Goal: Information Seeking & Learning: Learn about a topic

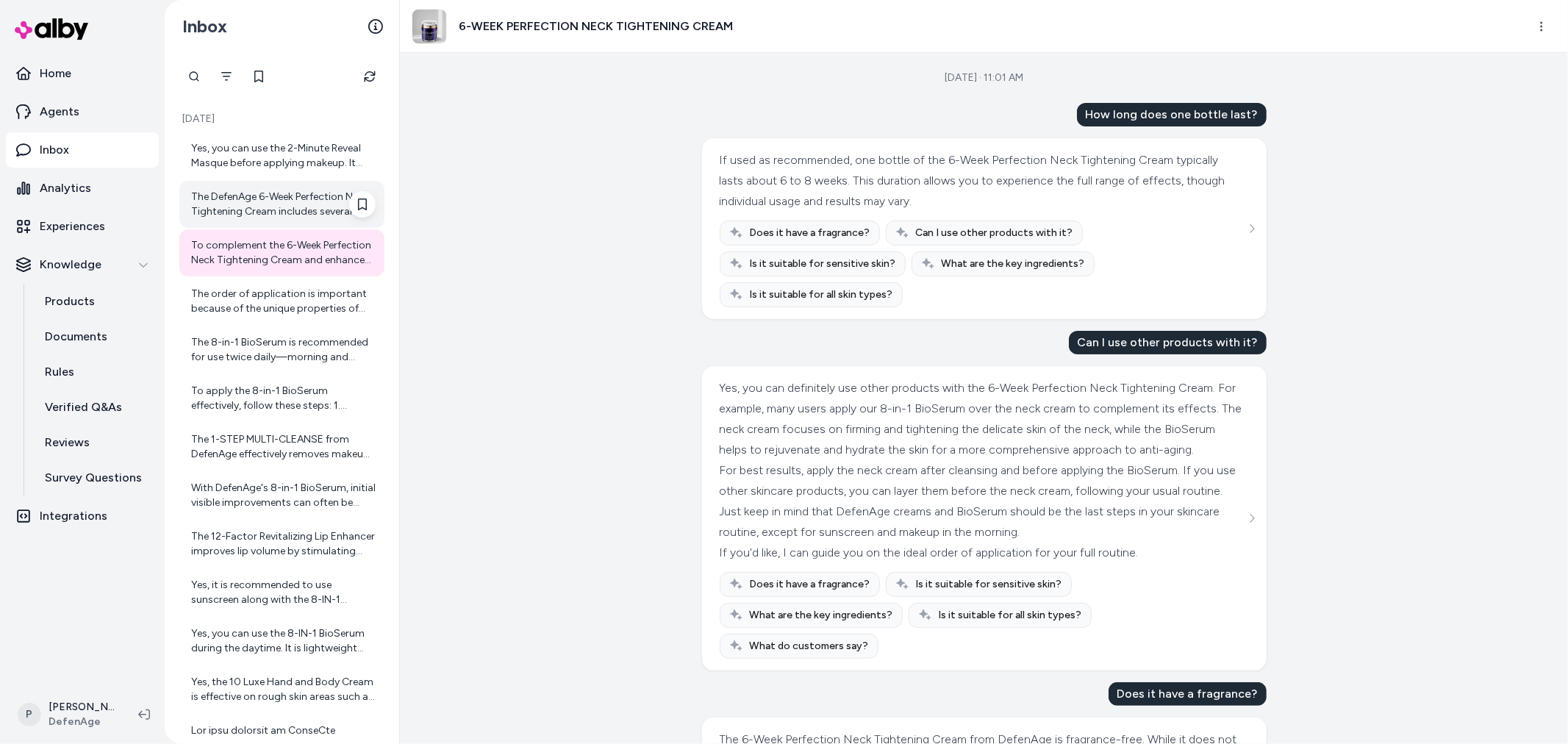
click at [277, 204] on div "The DefenAge 6-Week Perfection Neck Tightening Cream includes several key ingre…" at bounding box center [284, 204] width 185 height 30
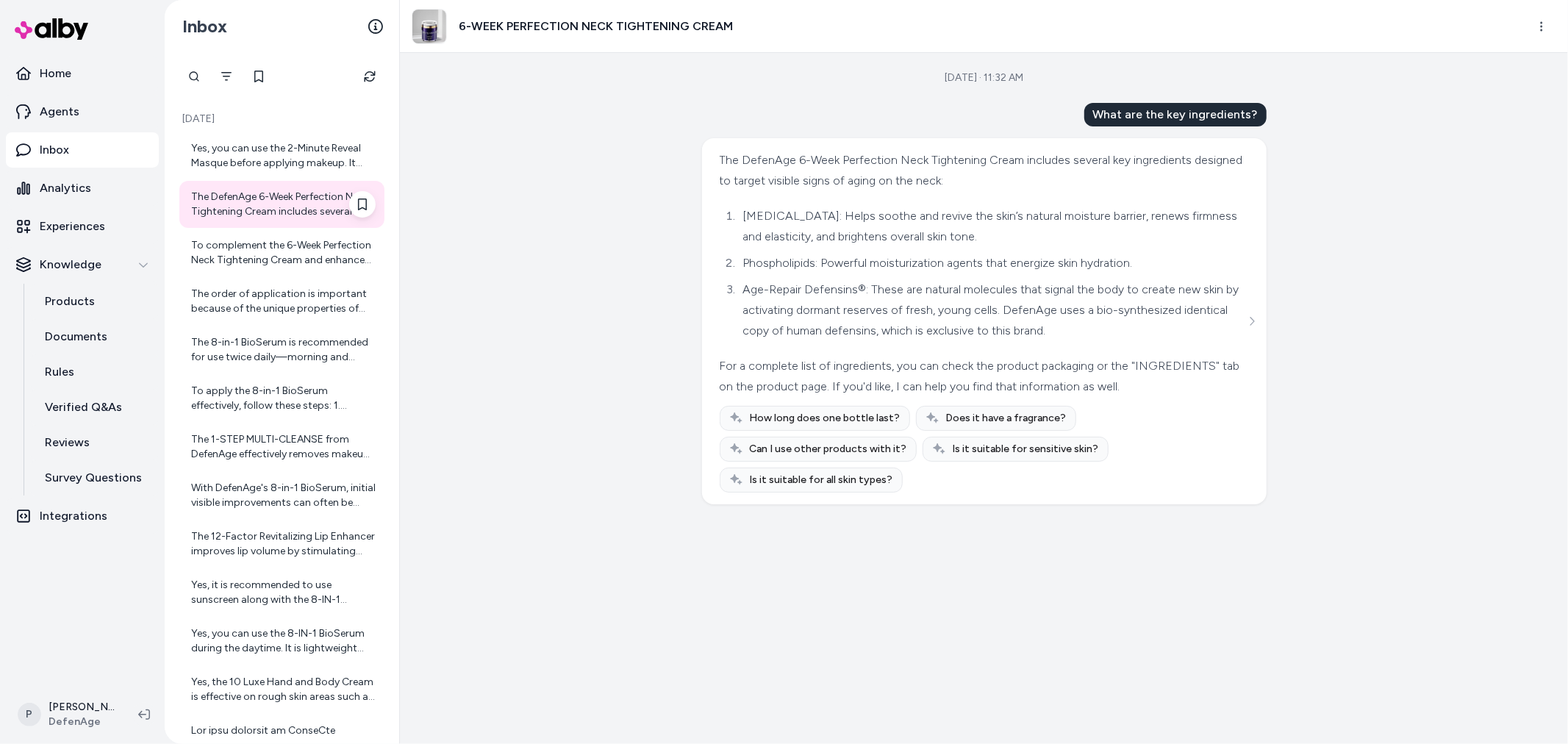
click at [277, 211] on div "The DefenAge 6-Week Perfection Neck Tightening Cream includes several key ingre…" at bounding box center [284, 204] width 185 height 30
click at [268, 137] on div "Yes, you can use the 2-Minute Reveal Masque before applying makeup. It helps to…" at bounding box center [282, 156] width 205 height 47
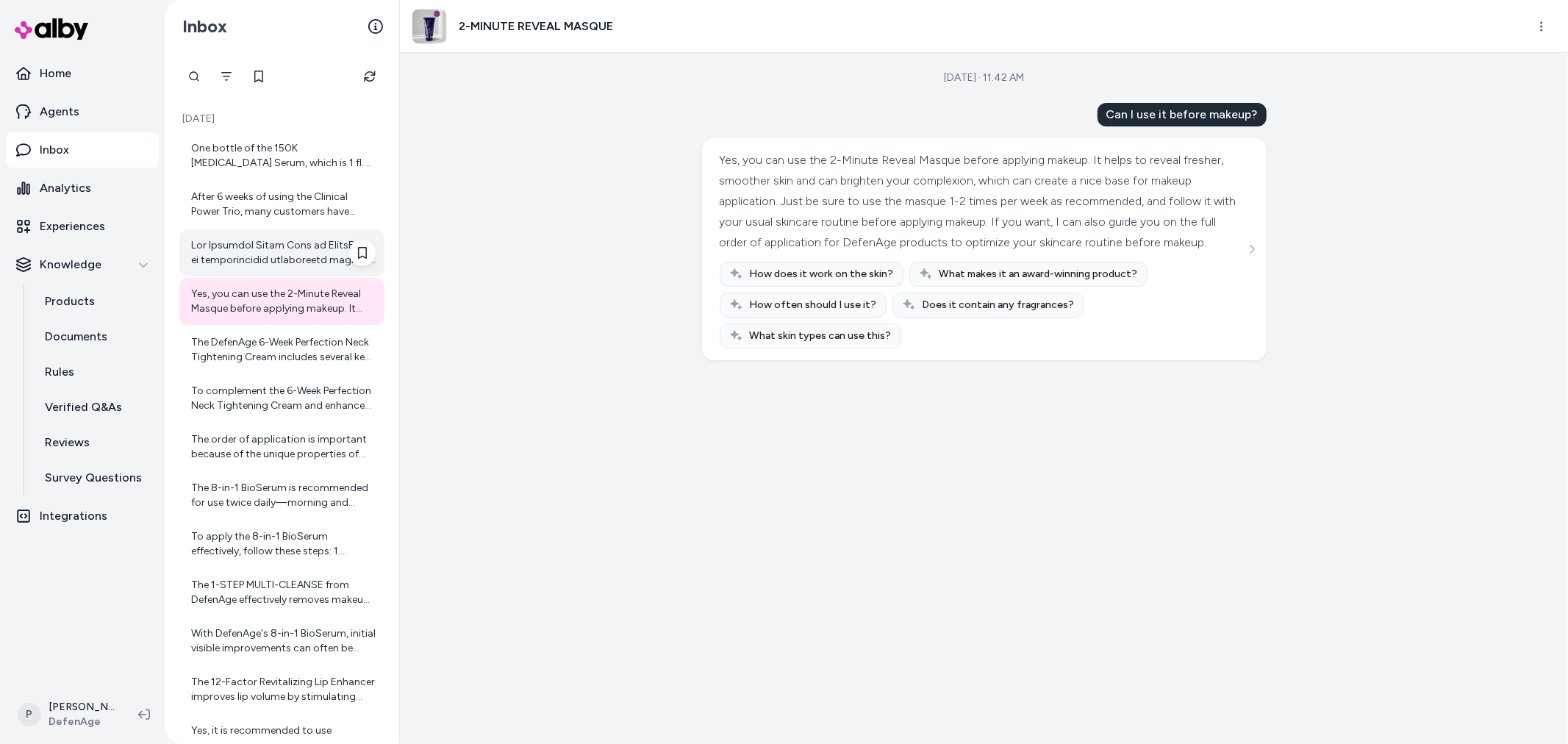
click at [262, 240] on div at bounding box center [284, 253] width 185 height 30
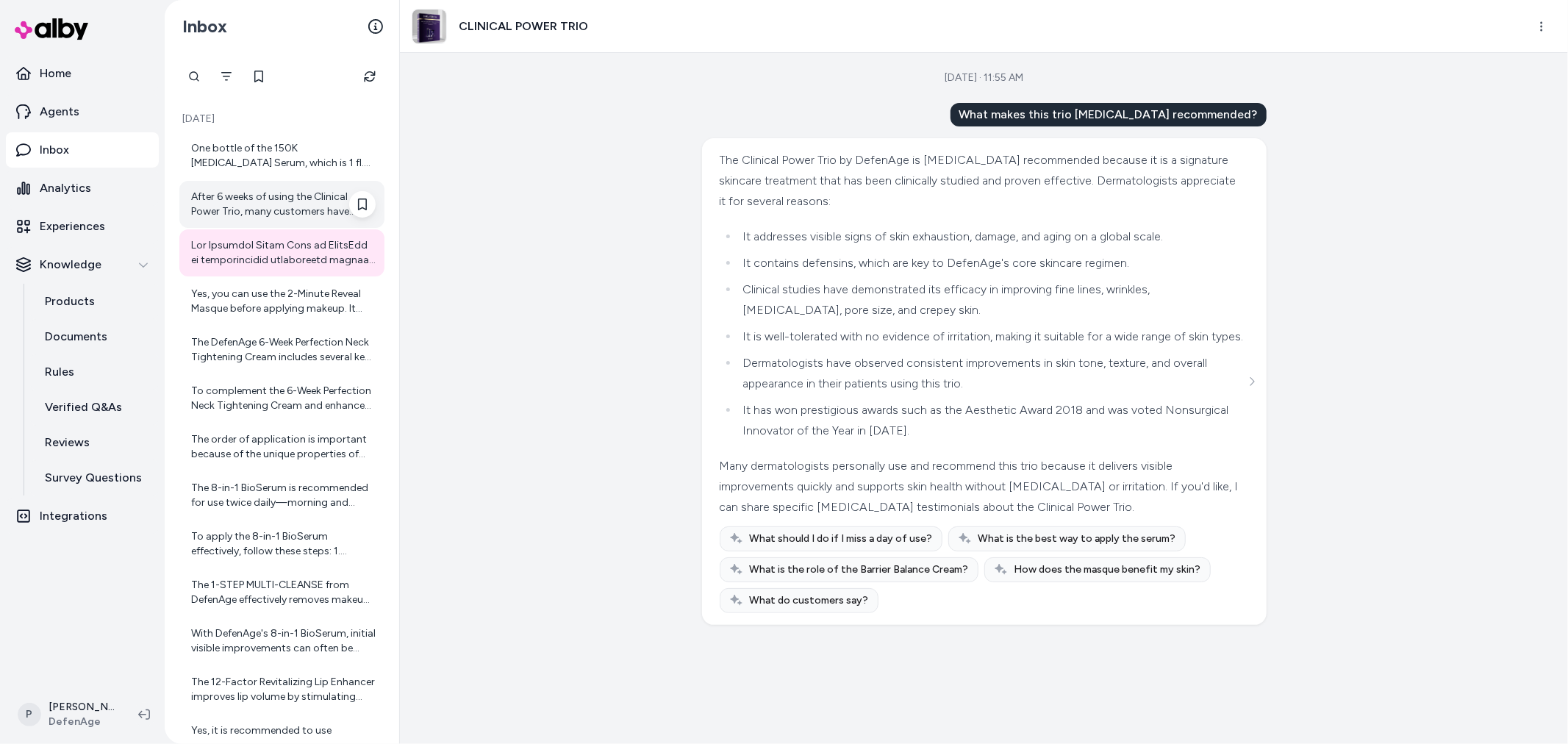
click at [301, 215] on div "After 6 weeks of using the Clinical Power Trio, many customers have reported vi…" at bounding box center [284, 204] width 185 height 30
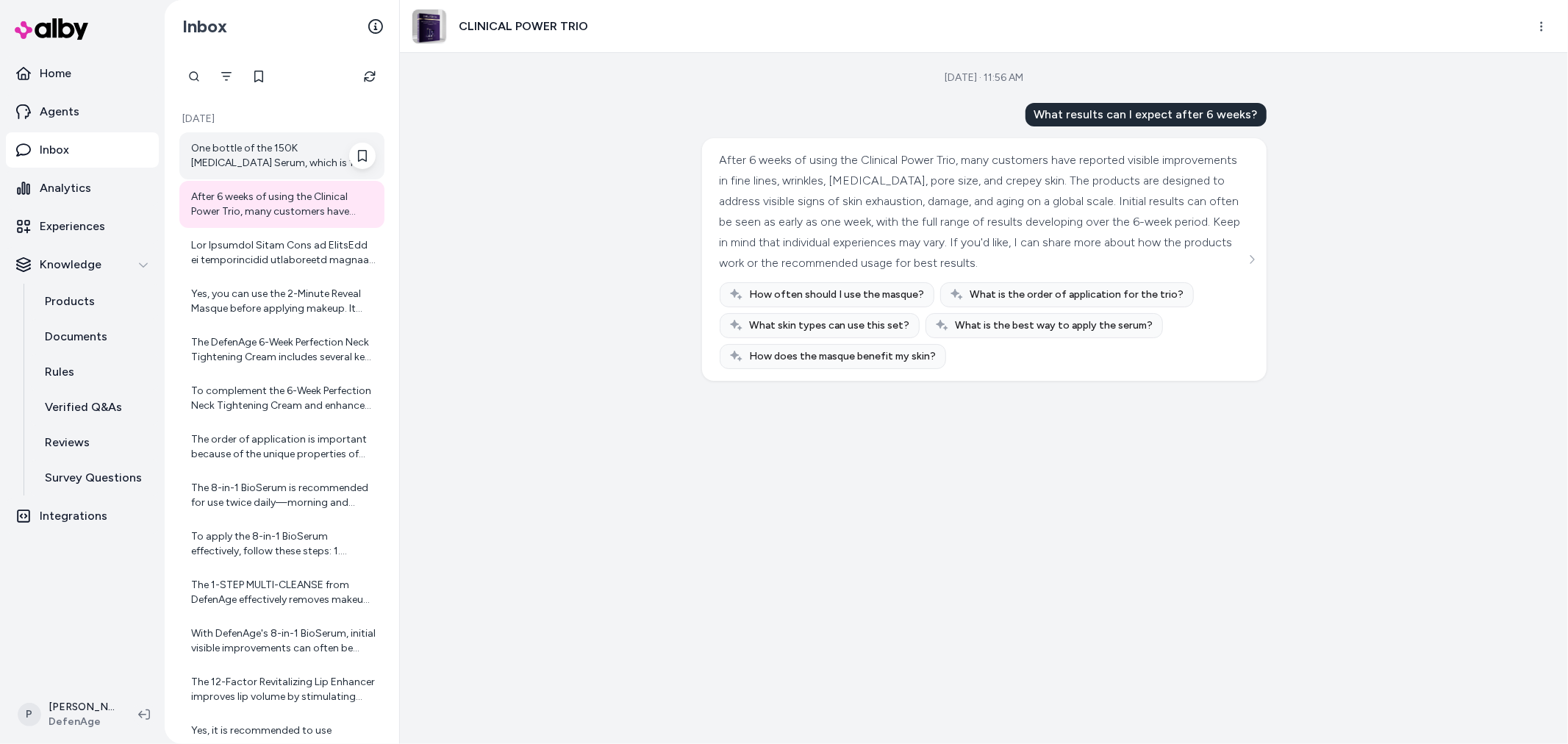
click at [262, 156] on div "One bottle of the 150K [MEDICAL_DATA] Serum, which is 1 fl. oz. (about 30 ml), …" at bounding box center [284, 156] width 185 height 30
